Goal: Find specific page/section: Locate a particular part of the current website

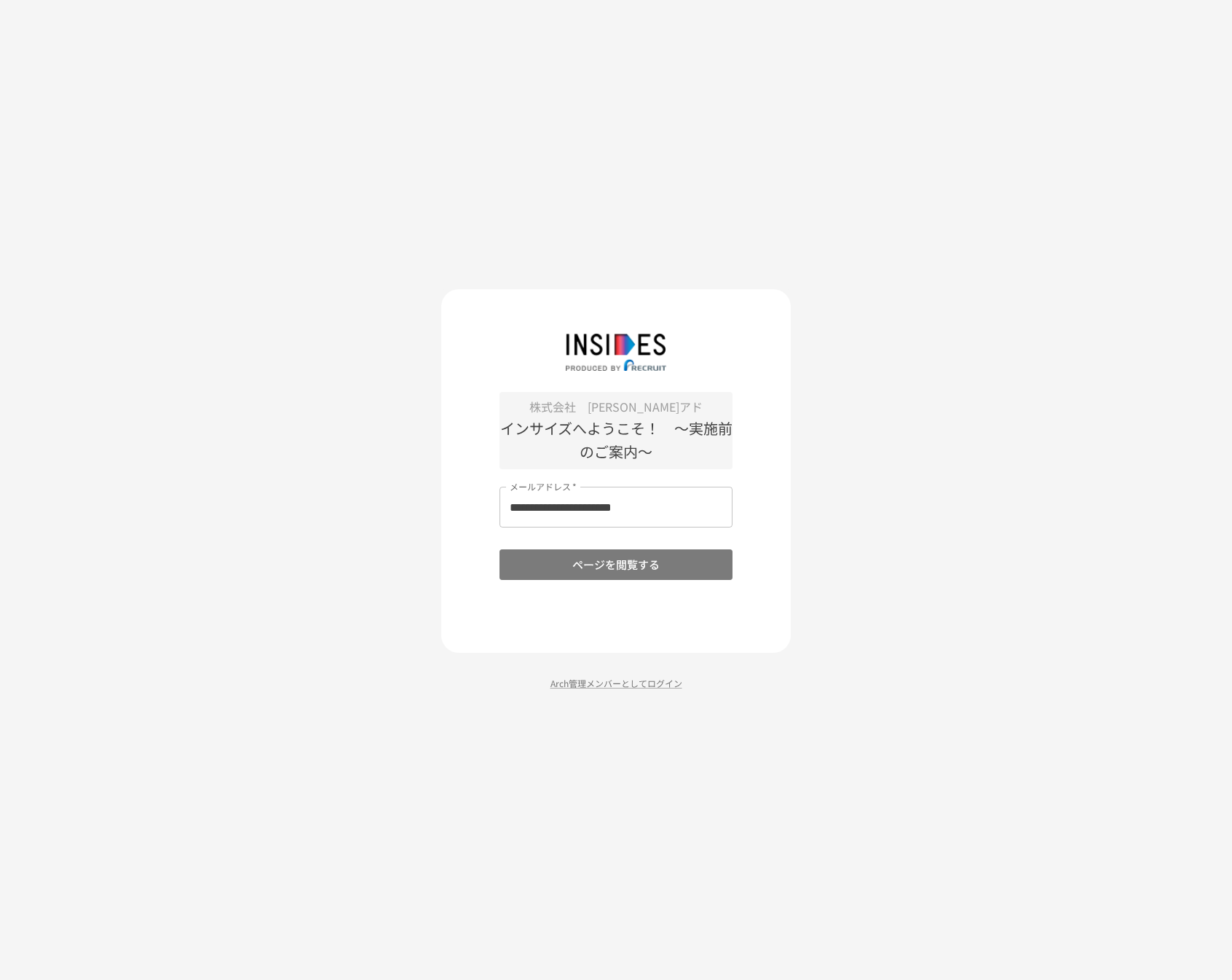
click at [616, 564] on button "ページを閲覧する" at bounding box center [616, 565] width 233 height 30
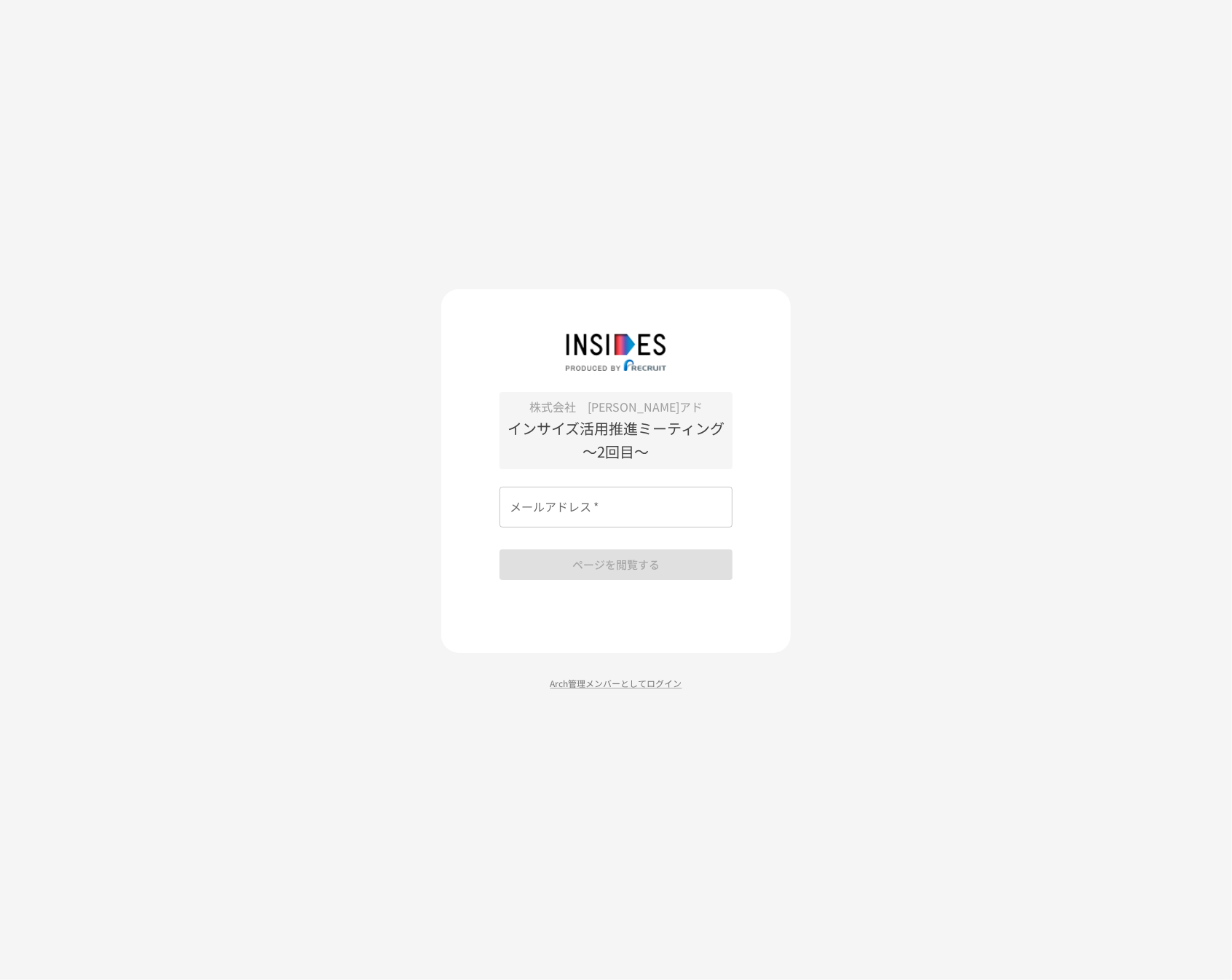
click at [696, 467] on div "株式会社　[PERSON_NAME]アド インサイズ活用推進ミーティング　～2回目～" at bounding box center [616, 430] width 233 height 77
click at [685, 514] on input "メールアドレス   *" at bounding box center [616, 506] width 233 height 41
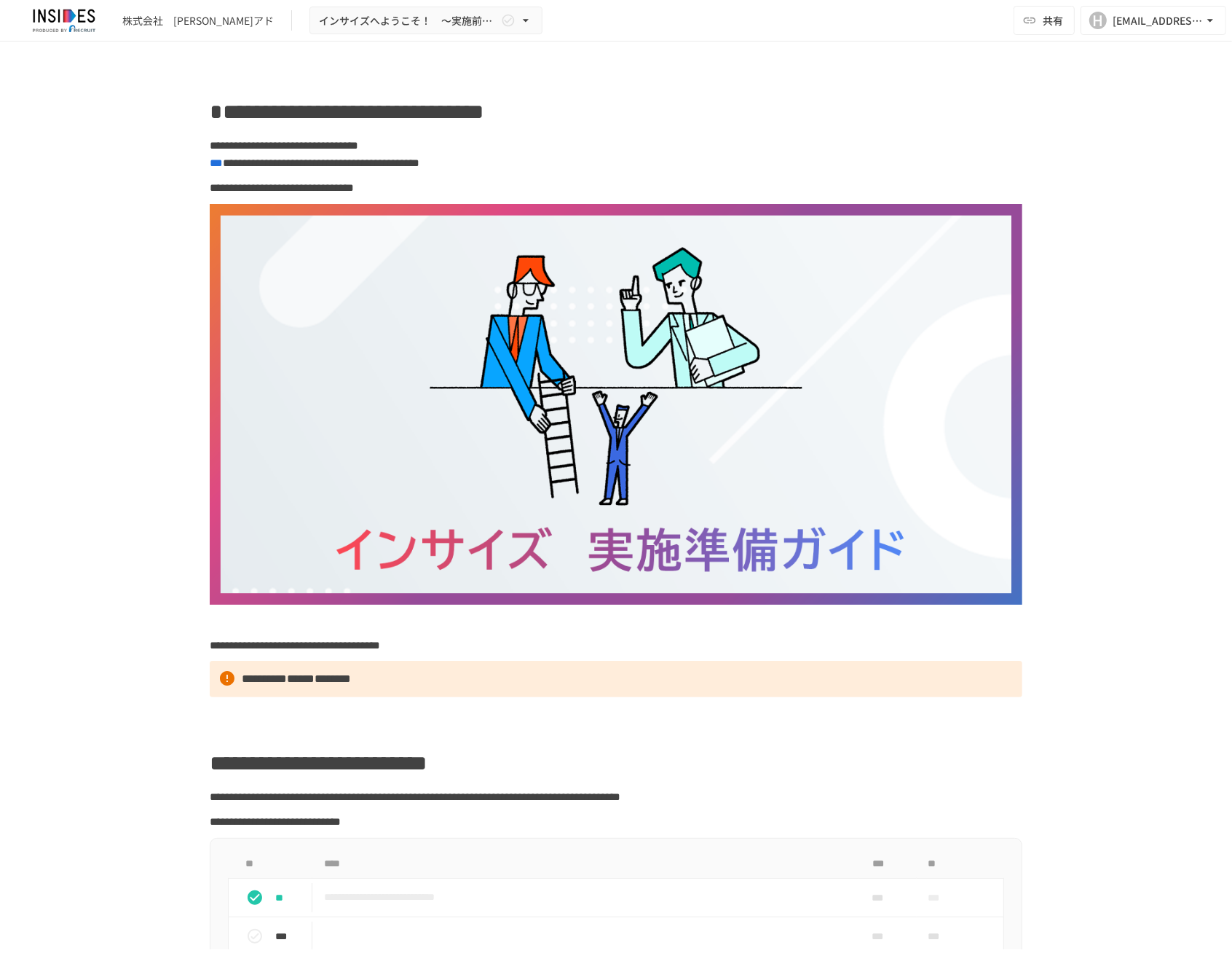
click at [353, 18] on span "インサイズへようこそ！　～実施前のご案内～" at bounding box center [409, 21] width 179 height 18
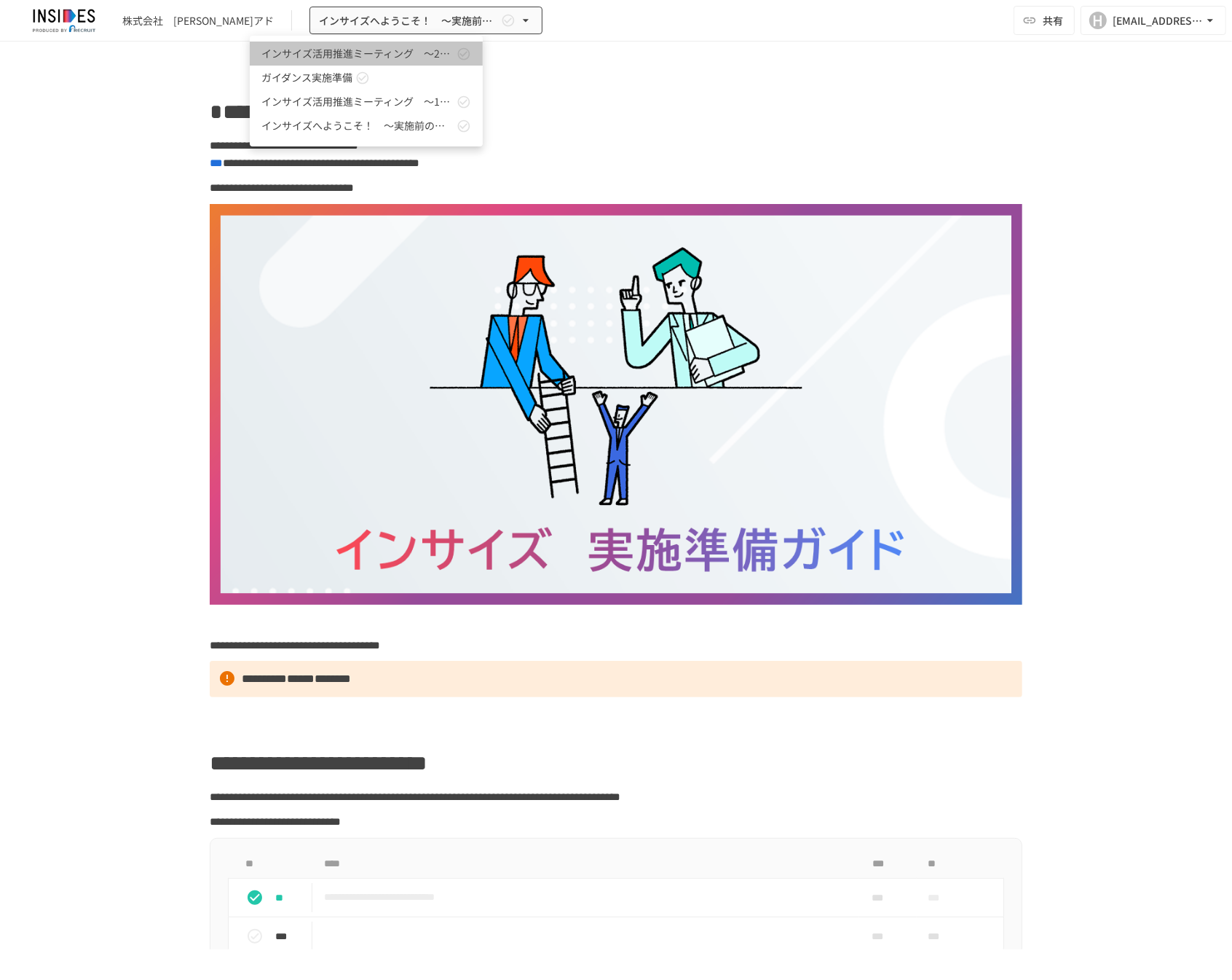
click at [367, 46] on span "インサイズ活用推進ミーティング　～2回目～" at bounding box center [357, 53] width 192 height 15
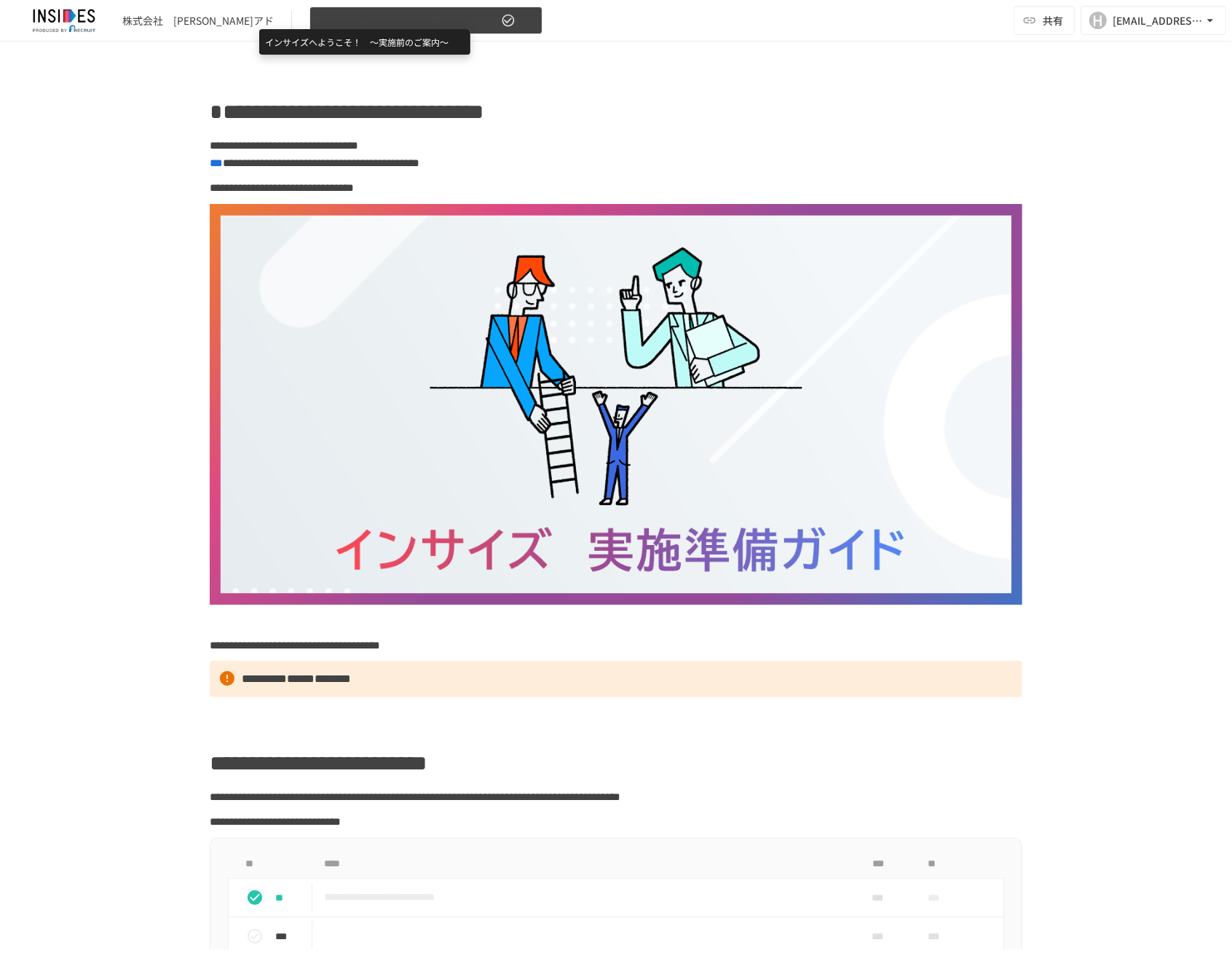
click at [428, 24] on span "インサイズへようこそ！　～実施前のご案内～" at bounding box center [409, 21] width 179 height 18
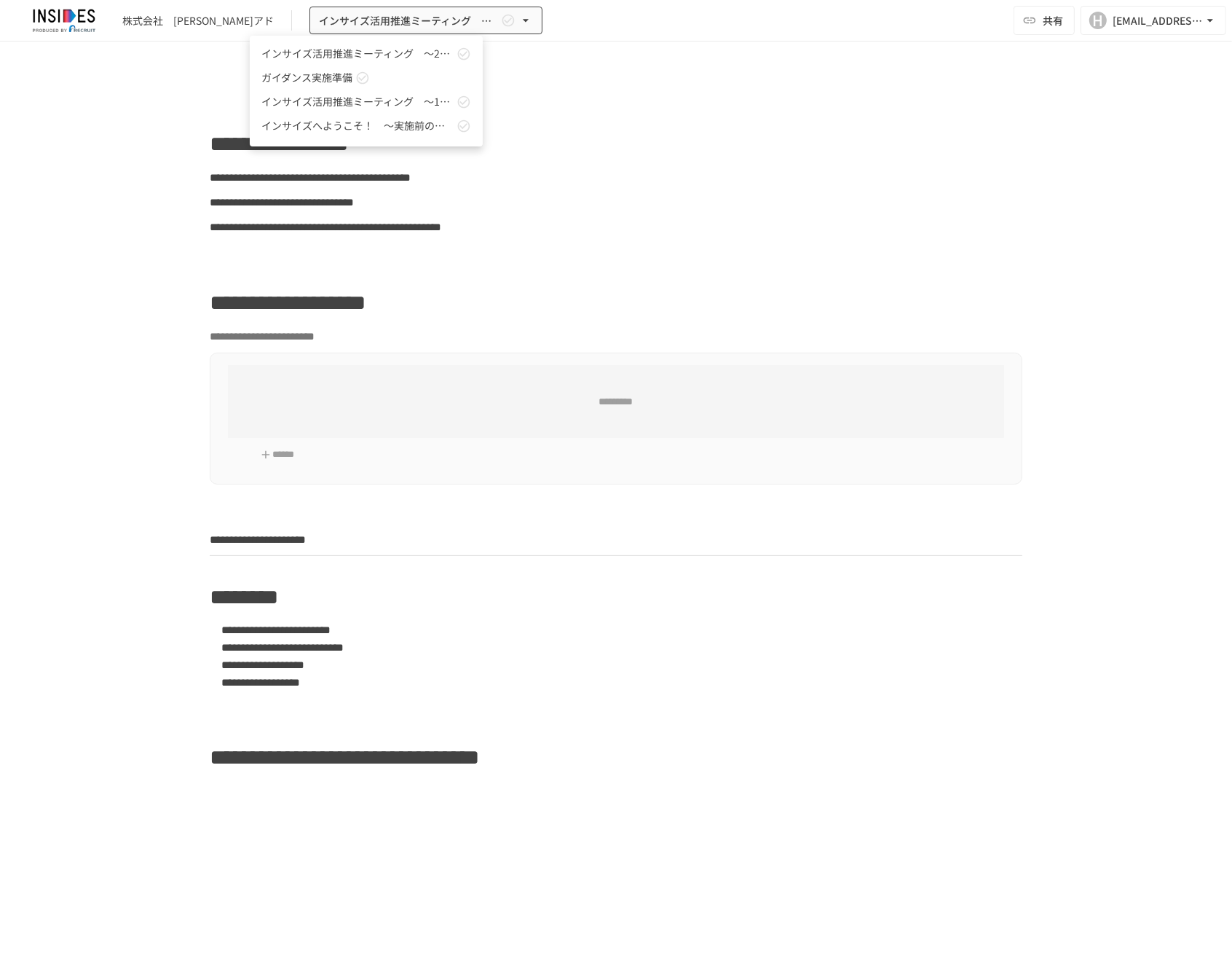
click at [104, 293] on div at bounding box center [616, 490] width 1232 height 980
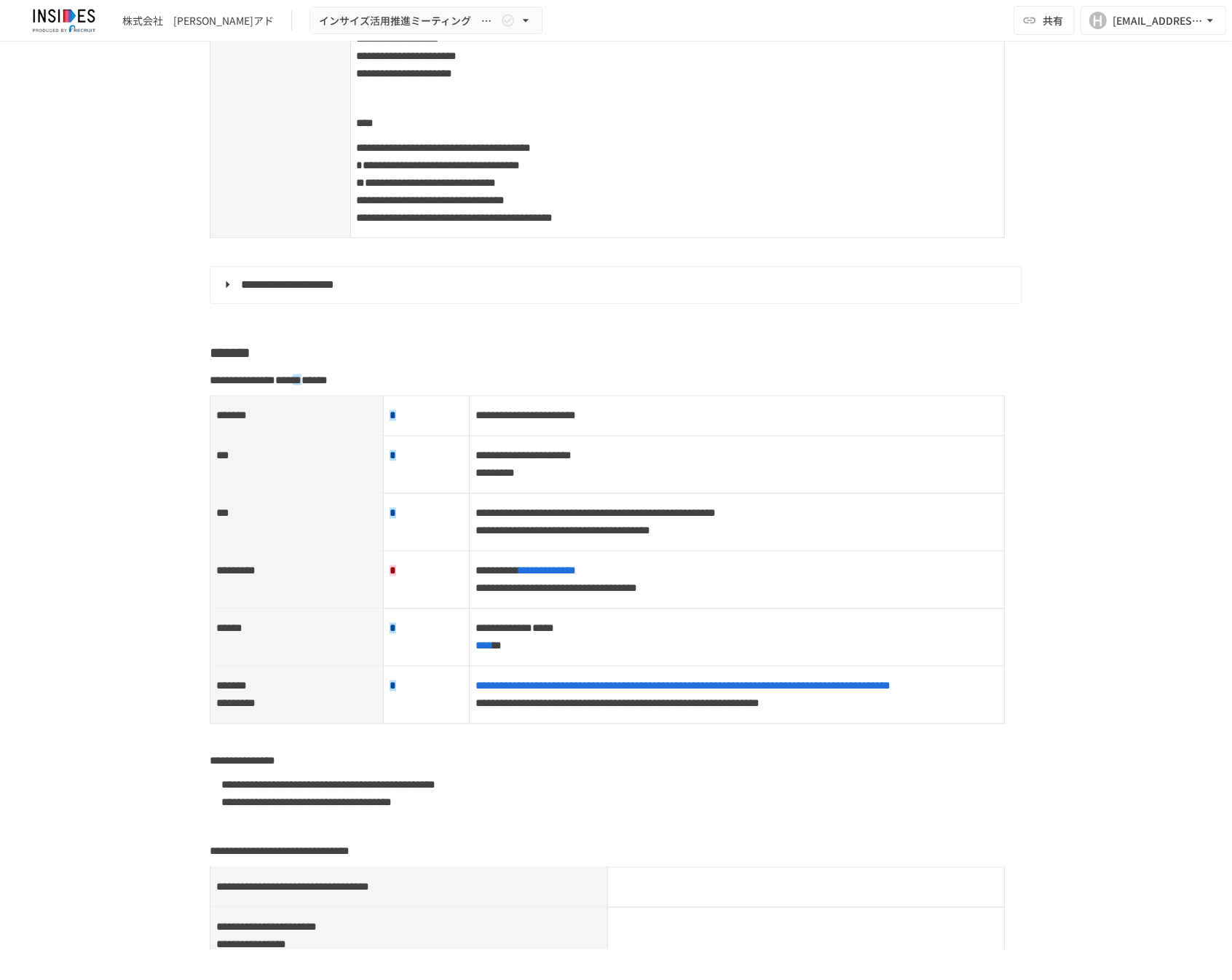
scroll to position [2428, 0]
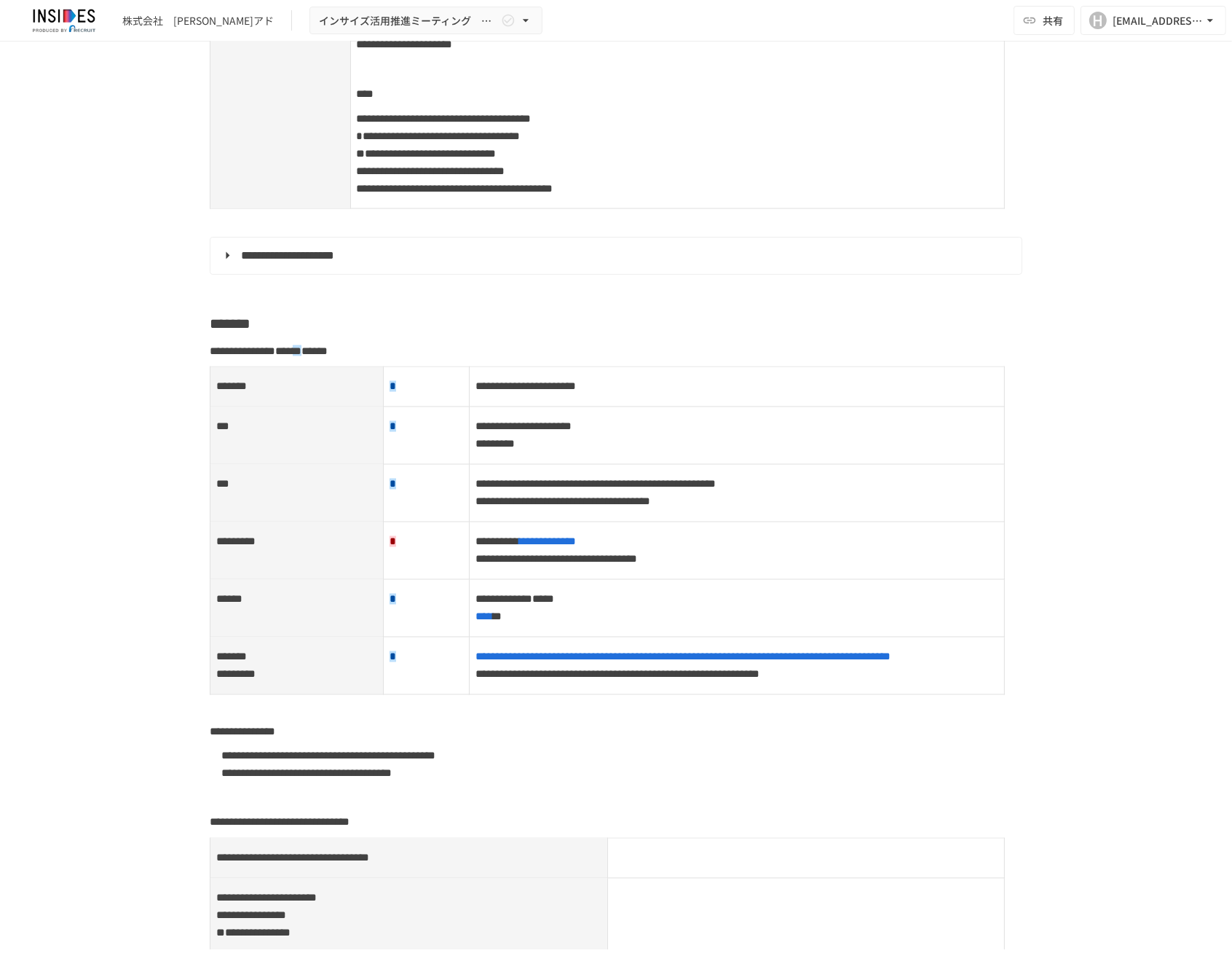
click at [130, 526] on div "**********" at bounding box center [616, 495] width 1232 height 908
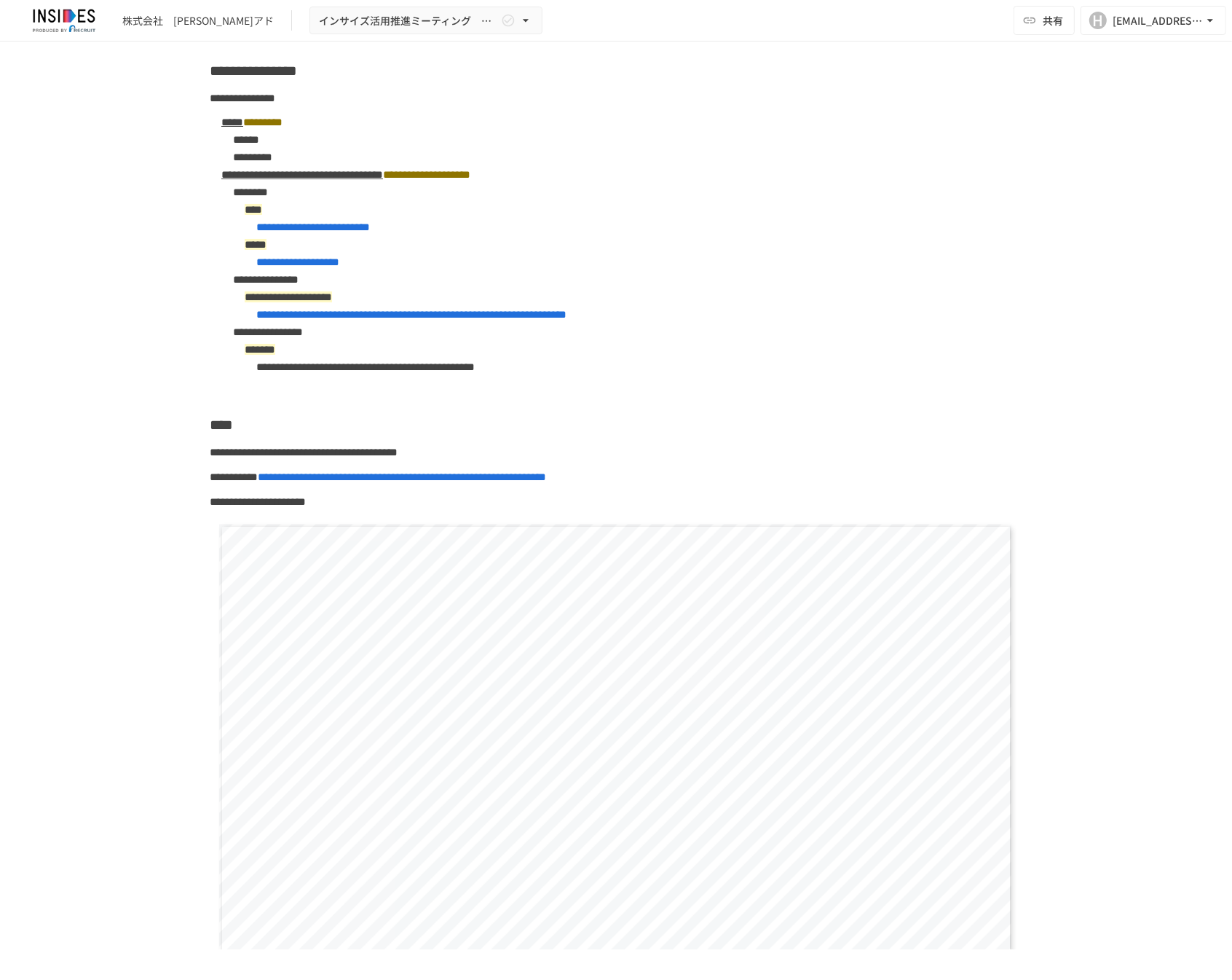
scroll to position [4208, 0]
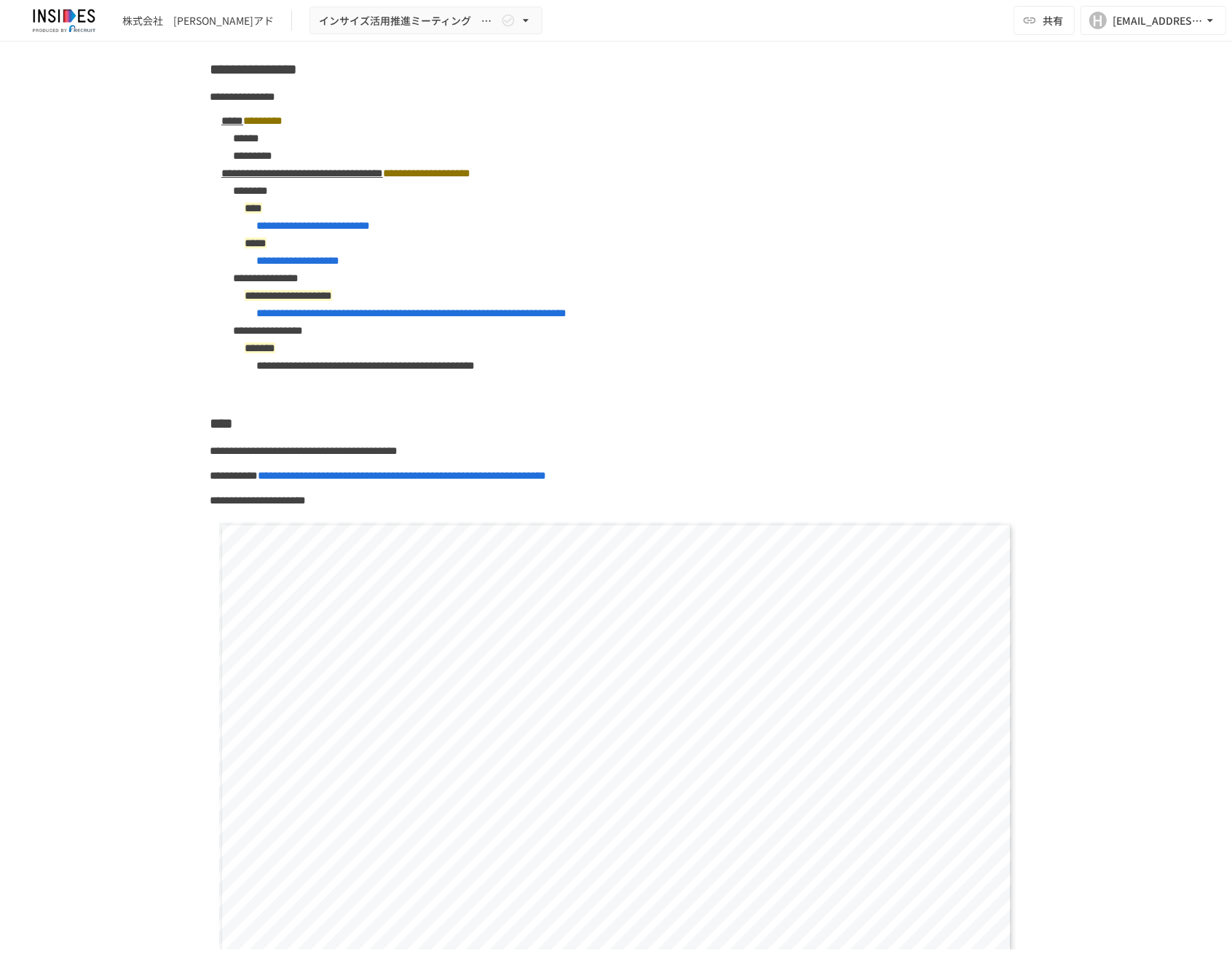
click at [542, 374] on li "**********" at bounding box center [639, 365] width 766 height 18
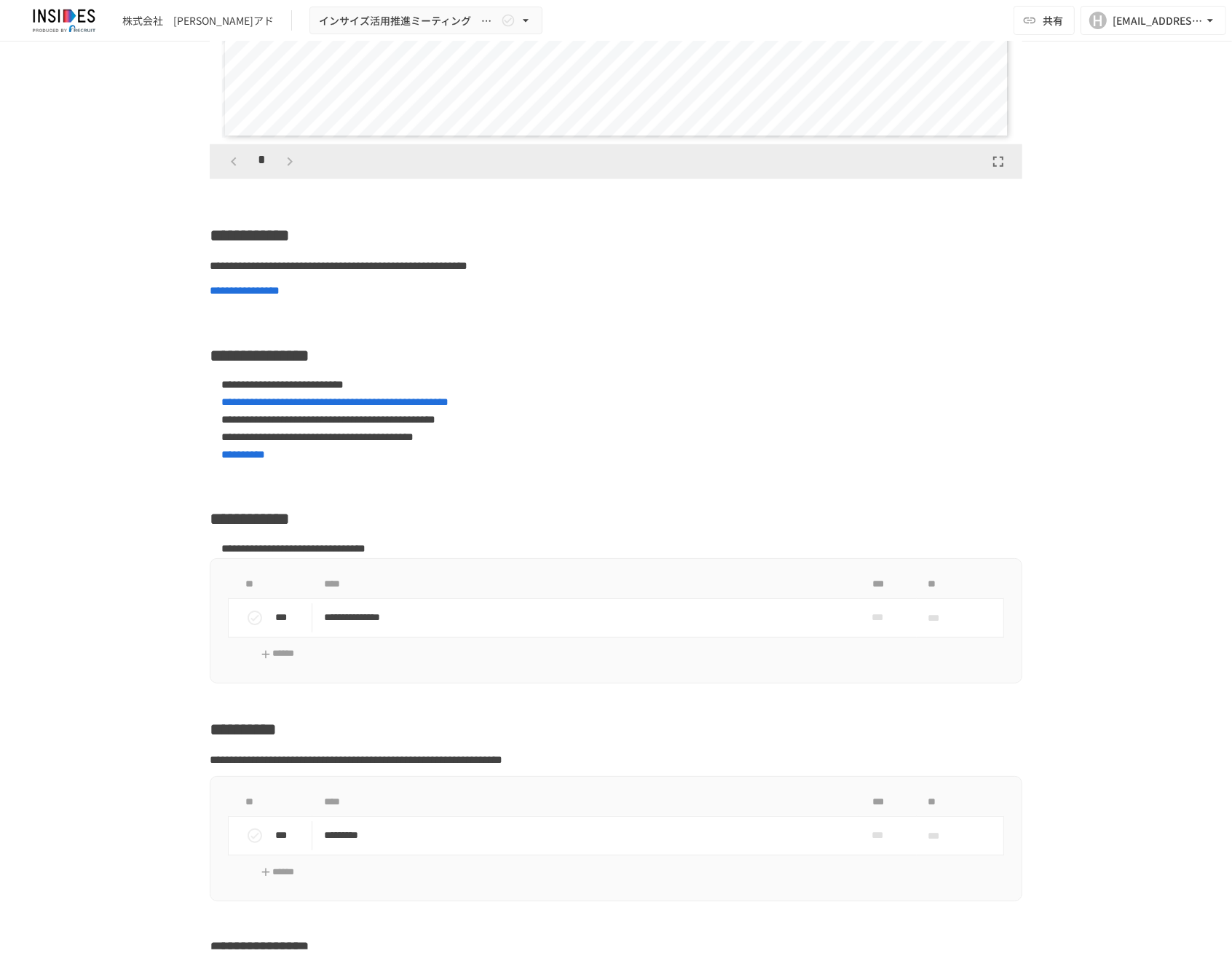
scroll to position [7285, 0]
